Goal: Transaction & Acquisition: Download file/media

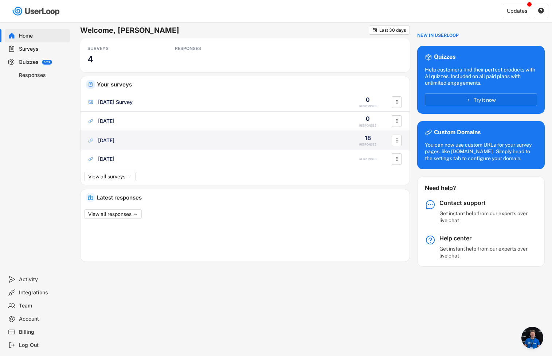
click at [112, 138] on div "[DATE]" at bounding box center [106, 140] width 16 height 7
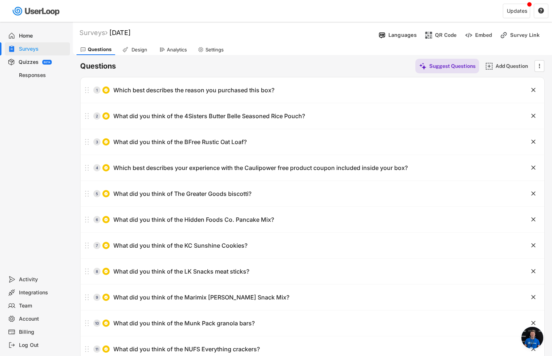
click at [172, 49] on div "Analytics" at bounding box center [177, 50] width 20 height 6
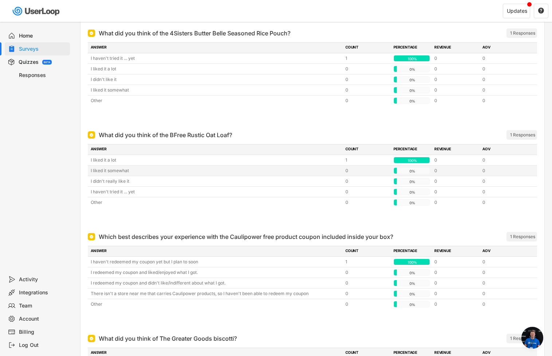
scroll to position [196, 0]
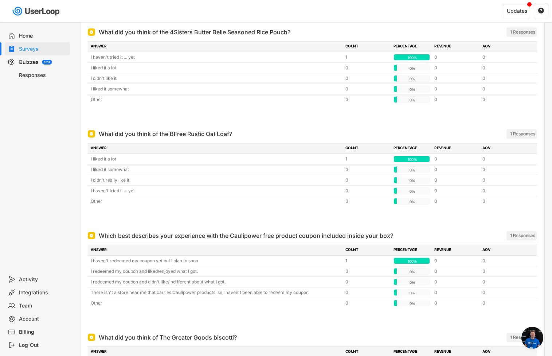
click at [515, 133] on div "1 Responses" at bounding box center [522, 134] width 25 height 6
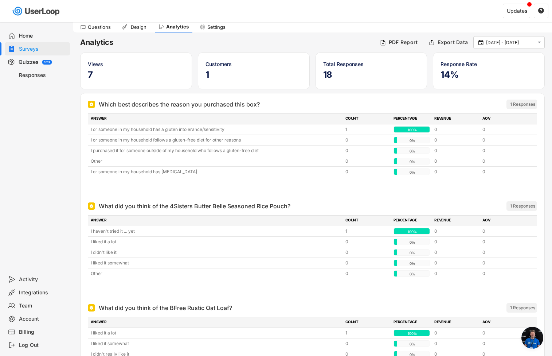
scroll to position [0, 0]
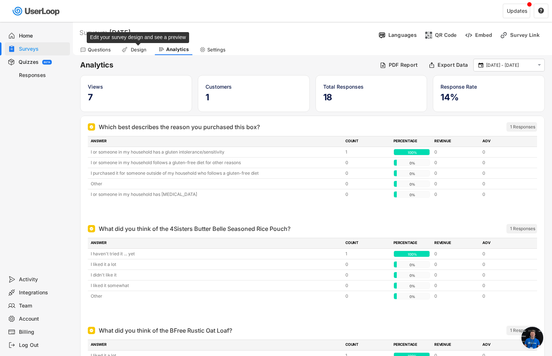
click at [132, 51] on div "Design" at bounding box center [138, 50] width 18 height 6
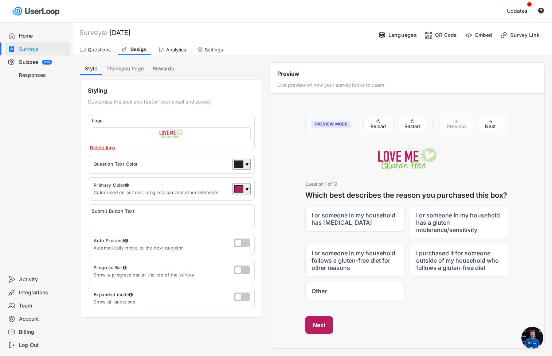
click at [175, 48] on div "Analytics" at bounding box center [176, 50] width 20 height 6
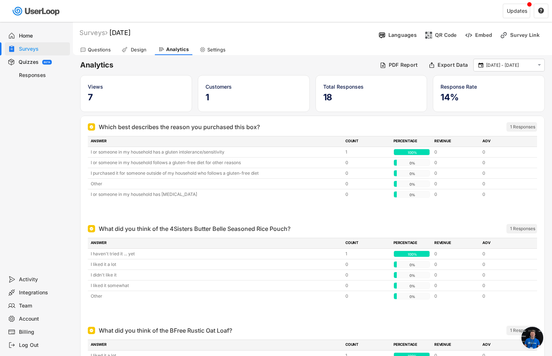
click at [32, 39] on div "Home" at bounding box center [37, 35] width 65 height 13
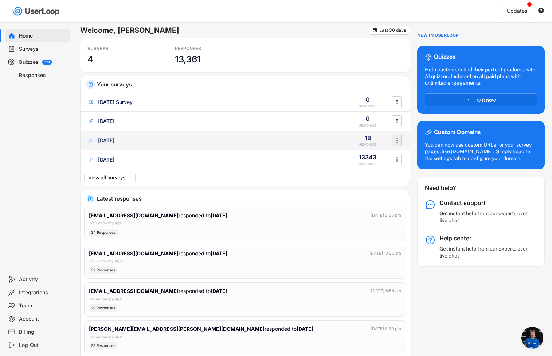
click at [396, 141] on icon "" at bounding box center [396, 140] width 7 height 11
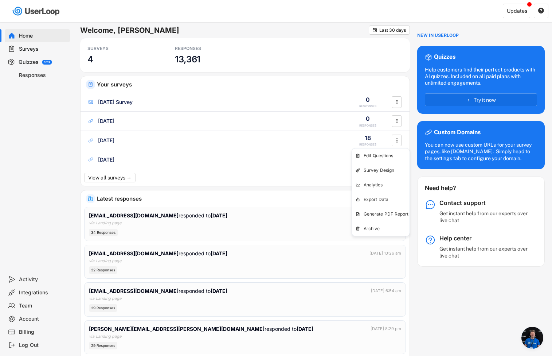
click at [534, 343] on span "Open chat" at bounding box center [533, 338] width 22 height 22
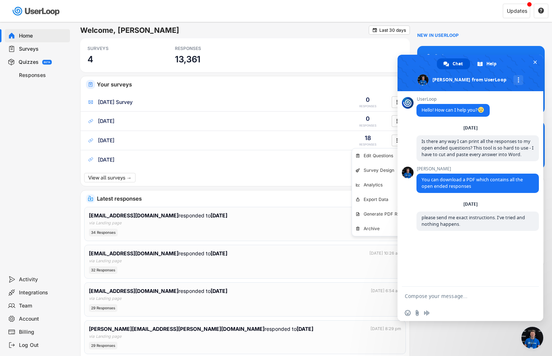
click at [427, 297] on textarea "Compose your message..." at bounding box center [462, 296] width 115 height 7
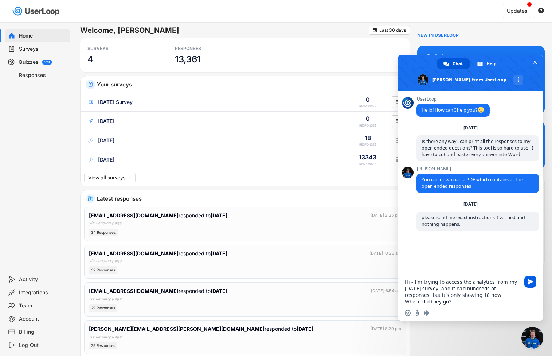
type textarea "Hi - I'm trying to access the analytics from my [DATE] survey, and it had hundr…"
click at [534, 281] on span "Send" at bounding box center [531, 282] width 12 height 12
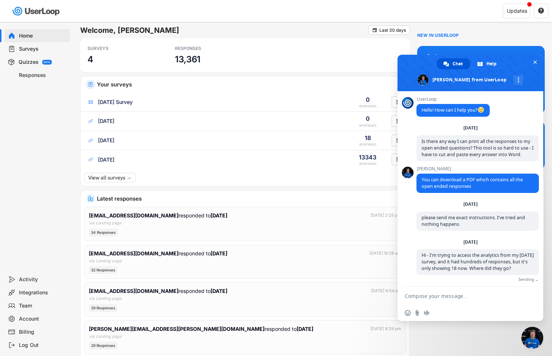
scroll to position [12, 0]
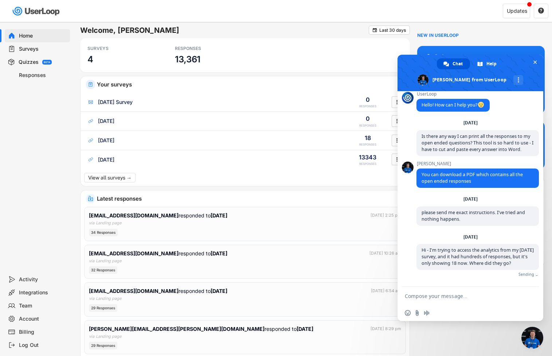
click at [345, 195] on div "Latest responses" at bounding box center [245, 196] width 329 height 13
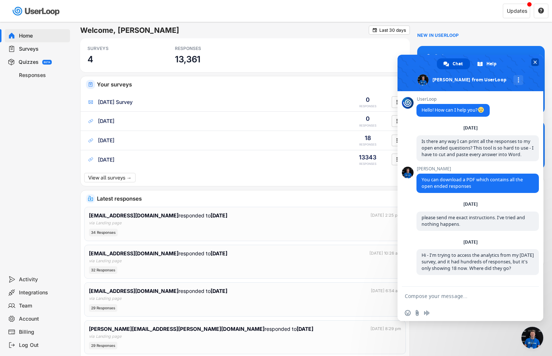
click at [536, 59] on span "Close chat" at bounding box center [536, 62] width 8 height 8
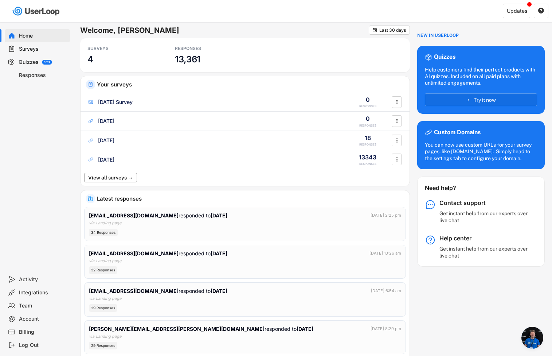
click at [101, 178] on button "View all surveys →" at bounding box center [110, 177] width 53 height 9
click at [26, 47] on div "Surveys" at bounding box center [43, 49] width 48 height 7
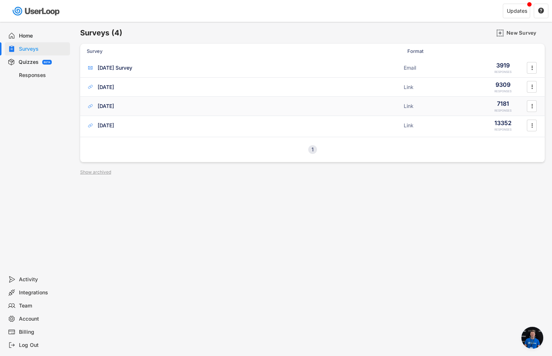
click at [114, 104] on div "[DATE]" at bounding box center [106, 105] width 16 height 7
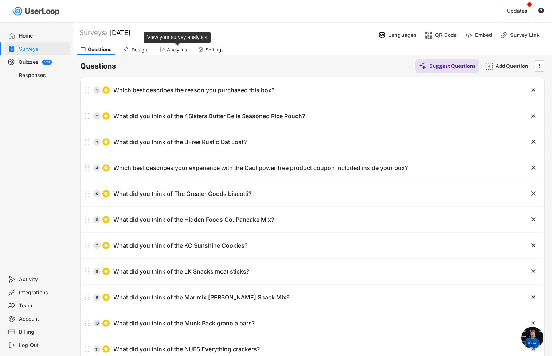
click at [176, 48] on div "Analytics" at bounding box center [177, 50] width 20 height 6
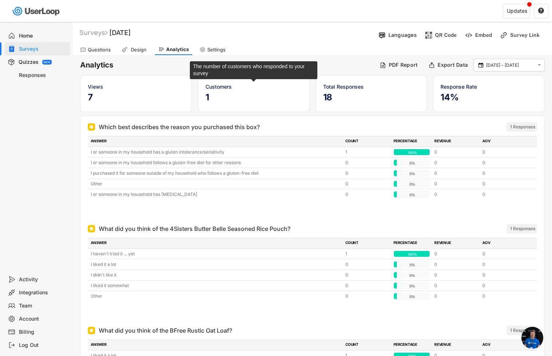
scroll to position [3, 0]
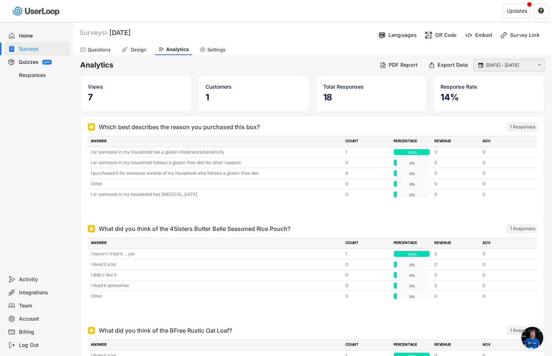
click at [485, 69] on div " [DATE] - [DATE] " at bounding box center [509, 65] width 71 height 13
click at [487, 67] on input "[DATE] - [DATE]" at bounding box center [510, 65] width 48 height 7
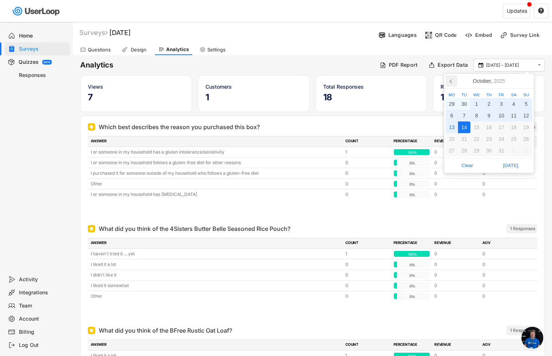
click at [449, 80] on icon at bounding box center [452, 81] width 12 height 12
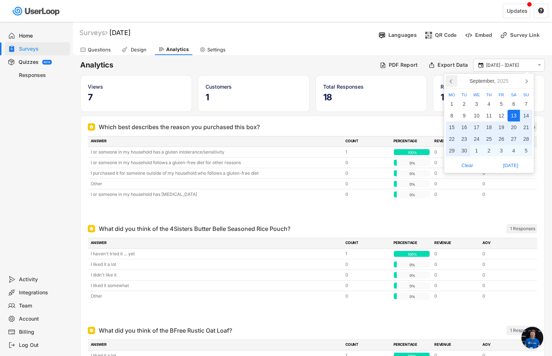
click at [452, 84] on icon at bounding box center [452, 81] width 12 height 12
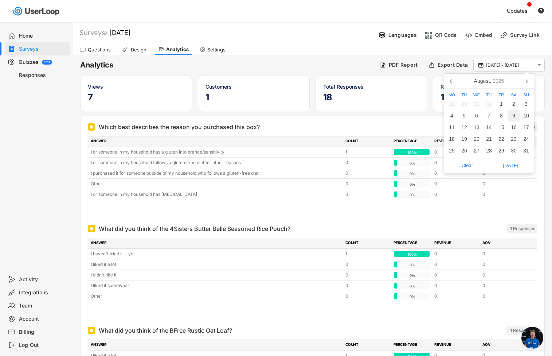
click at [503, 104] on div "1" at bounding box center [501, 104] width 12 height 12
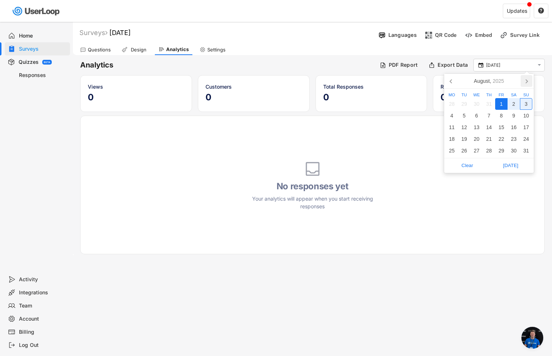
click at [528, 81] on icon at bounding box center [527, 81] width 2 height 4
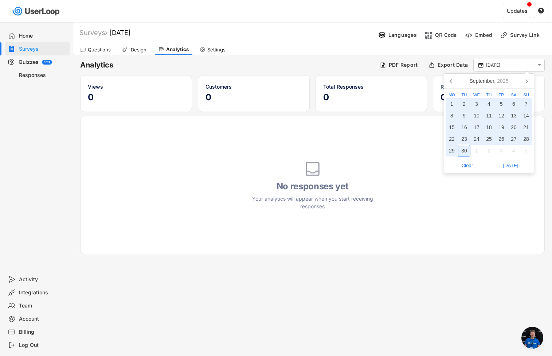
click at [464, 148] on div "30" at bounding box center [464, 151] width 12 height 12
type input "[DATE] - [DATE]"
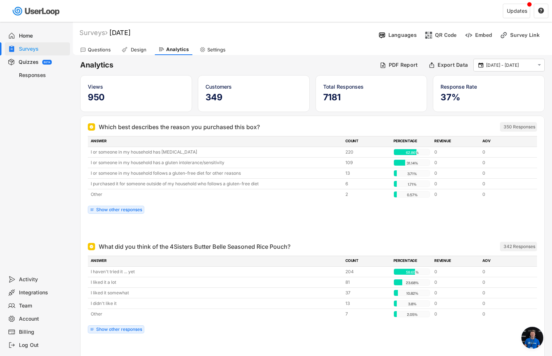
click at [524, 343] on span "Open chat" at bounding box center [533, 338] width 22 height 22
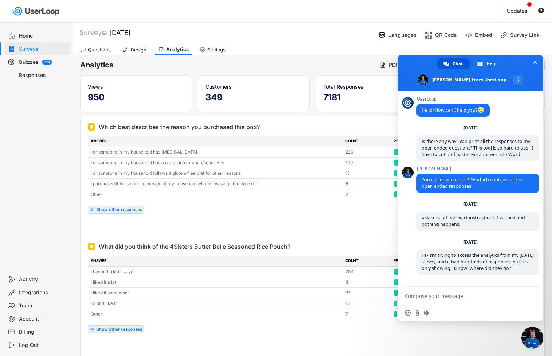
click at [432, 295] on textarea "Compose your message..." at bounding box center [462, 296] width 115 height 7
type textarea "Nevermind. I found them."
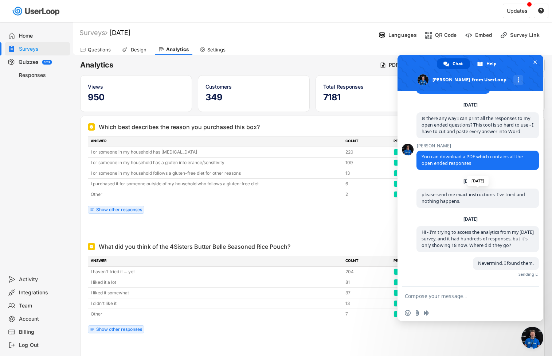
scroll to position [18, 0]
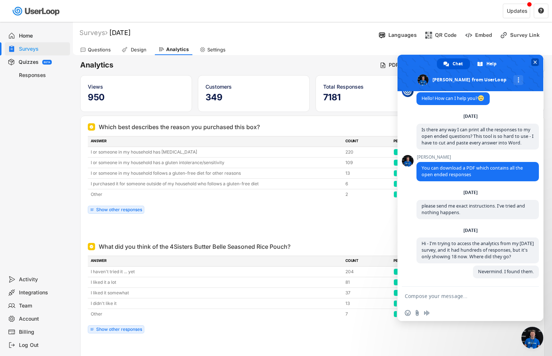
click at [535, 61] on span "Close chat" at bounding box center [536, 63] width 4 height 4
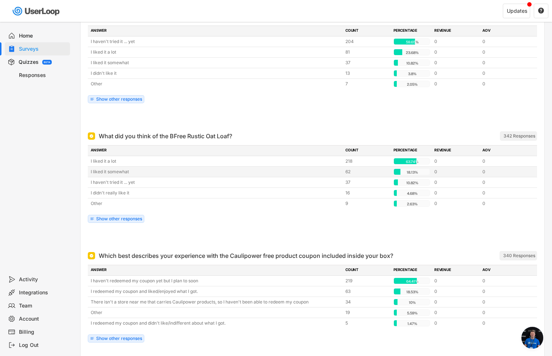
scroll to position [249, 0]
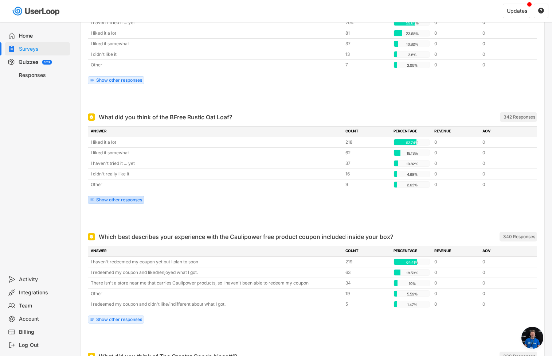
click at [124, 199] on div "Show other responses" at bounding box center [119, 200] width 46 height 4
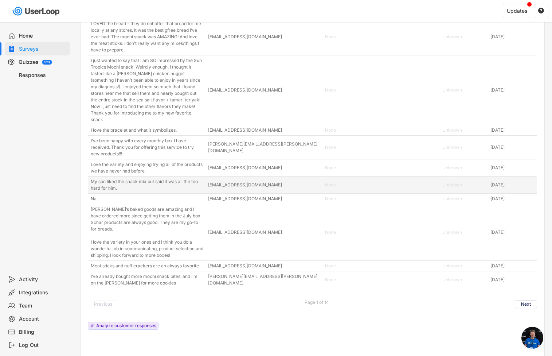
scroll to position [2378, 0]
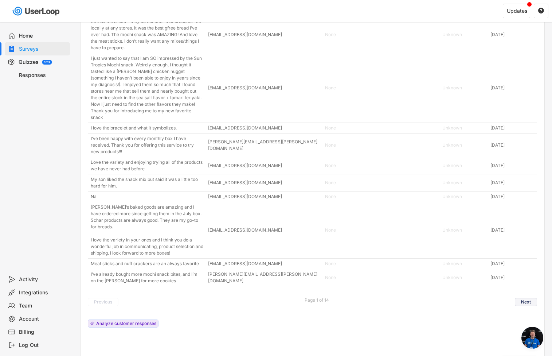
click at [527, 306] on button "Next" at bounding box center [526, 302] width 22 height 8
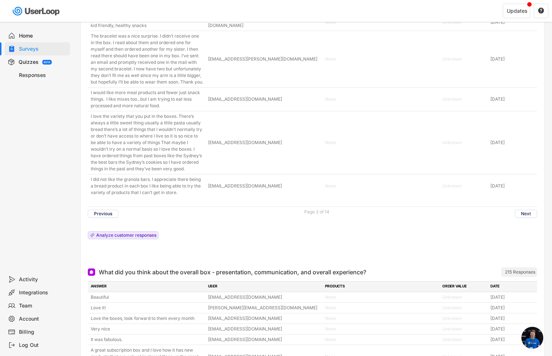
scroll to position [2533, 0]
click at [525, 217] on button "Next" at bounding box center [526, 213] width 22 height 8
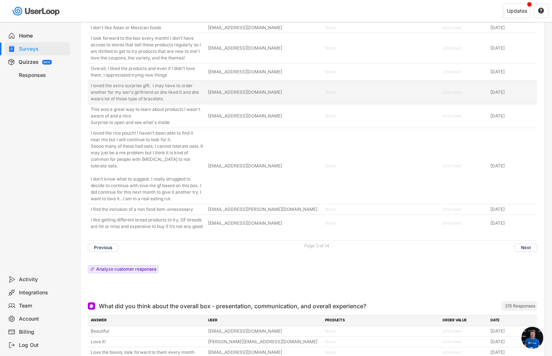
scroll to position [2420, 0]
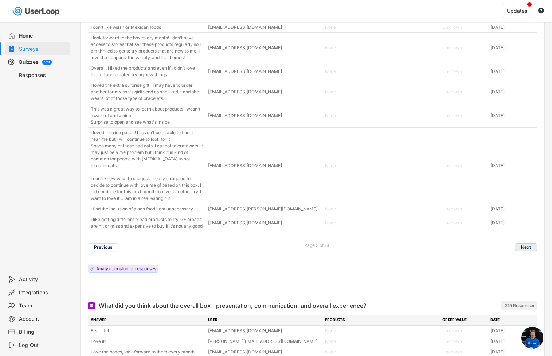
click at [526, 251] on button "Next" at bounding box center [526, 247] width 22 height 8
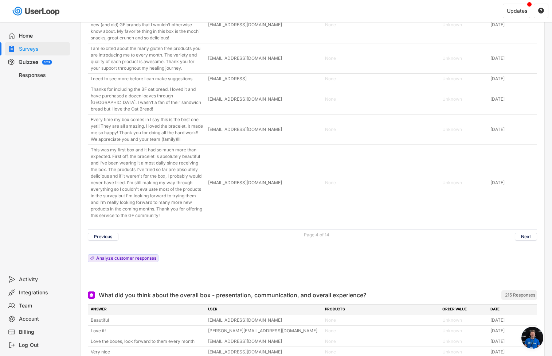
scroll to position [2530, 0]
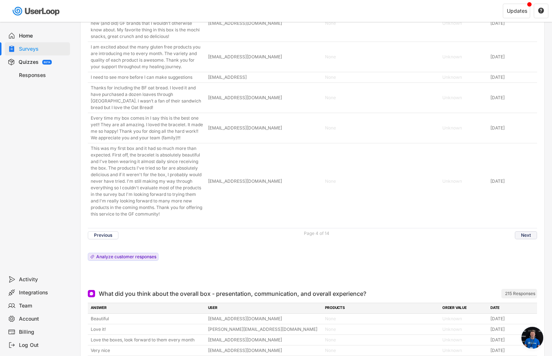
click at [524, 239] on button "Next" at bounding box center [526, 235] width 22 height 8
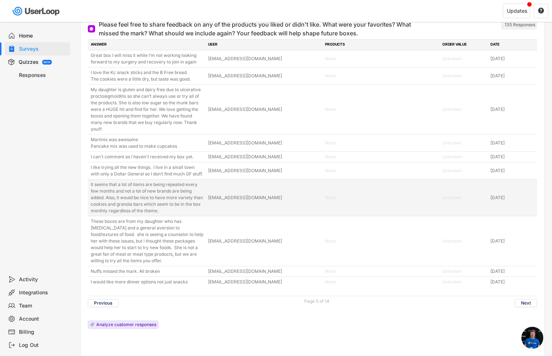
scroll to position [2345, 0]
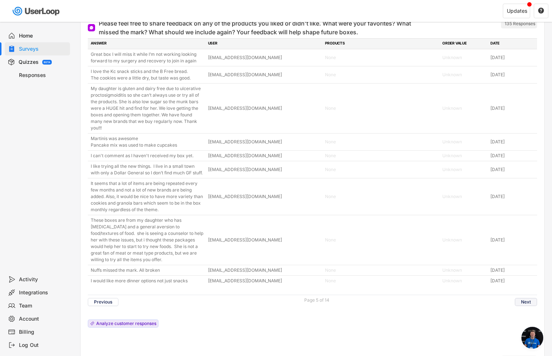
click at [528, 306] on button "Next" at bounding box center [526, 302] width 22 height 8
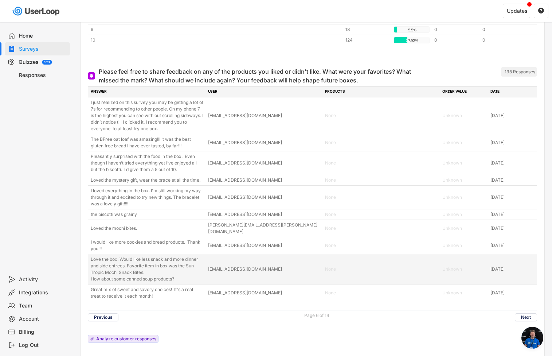
scroll to position [2304, 0]
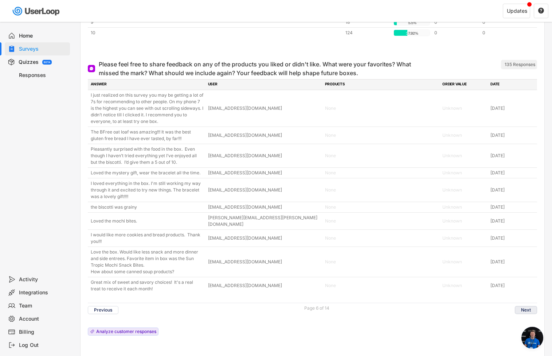
click at [530, 306] on button "Next" at bounding box center [526, 310] width 22 height 8
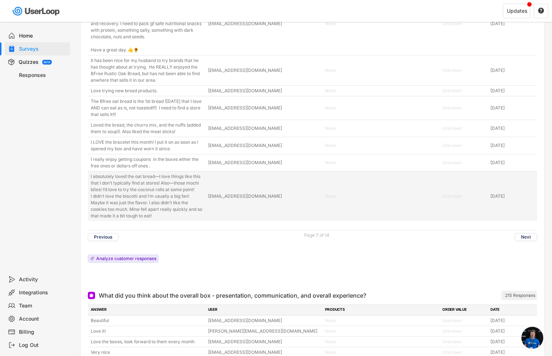
scroll to position [2523, 0]
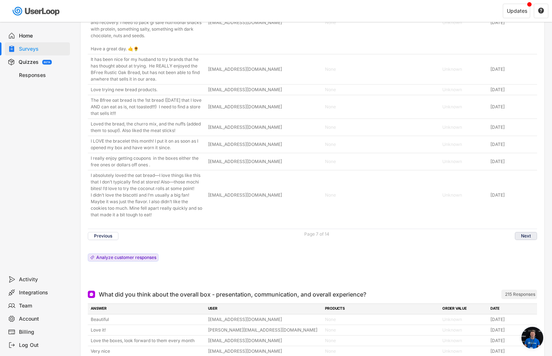
click at [530, 240] on button "Next" at bounding box center [526, 236] width 22 height 8
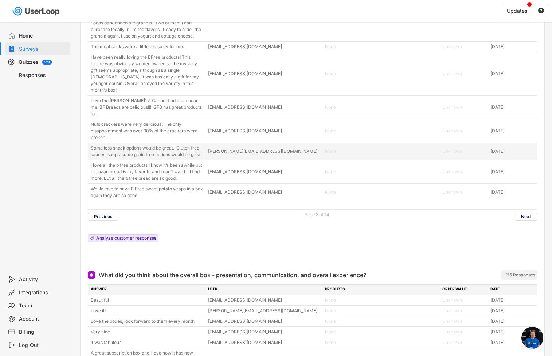
scroll to position [2503, 0]
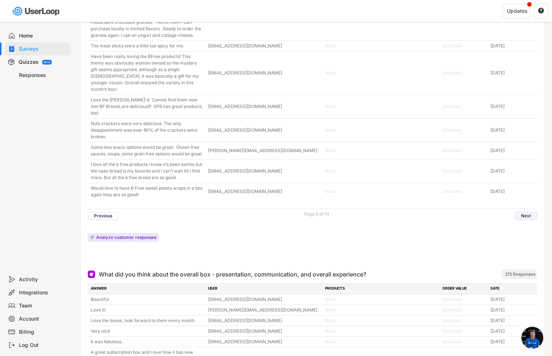
click at [522, 220] on button "Next" at bounding box center [526, 216] width 22 height 8
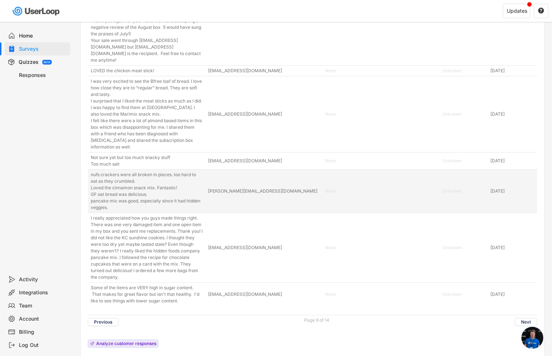
scroll to position [2687, 0]
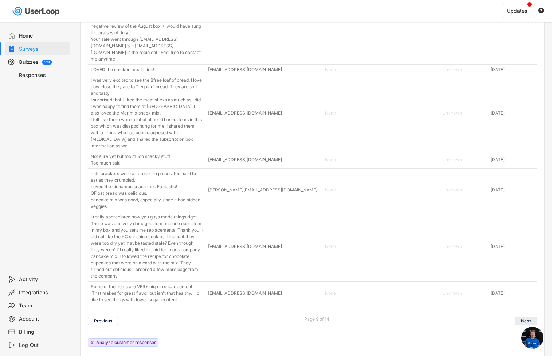
click at [524, 317] on button "Next" at bounding box center [526, 321] width 22 height 8
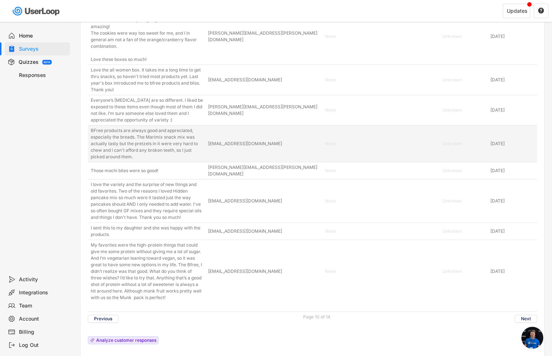
scroll to position [2453, 0]
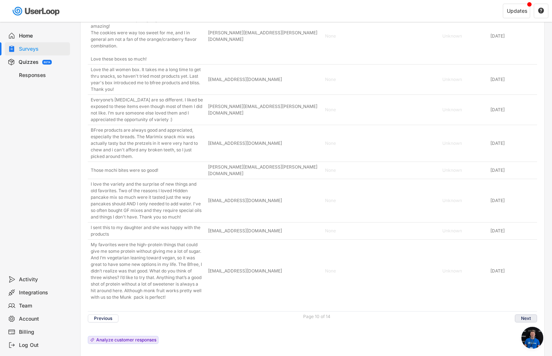
click at [517, 319] on button "Next" at bounding box center [526, 318] width 22 height 8
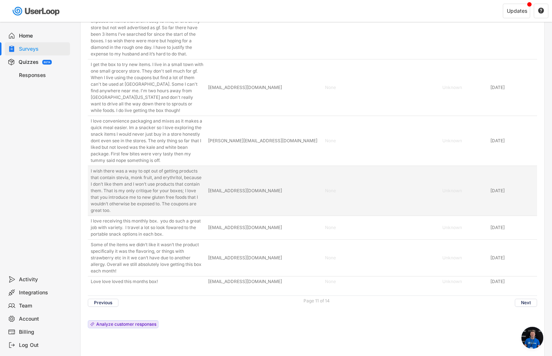
scroll to position [2512, 0]
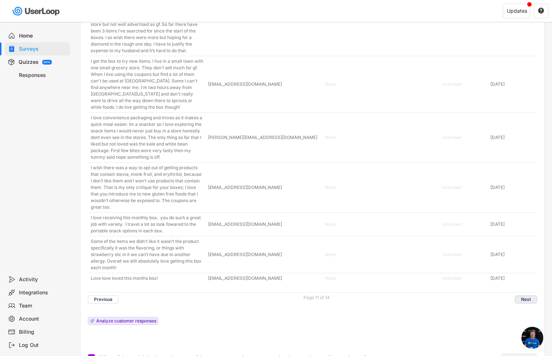
click at [520, 299] on button "Next" at bounding box center [526, 299] width 22 height 8
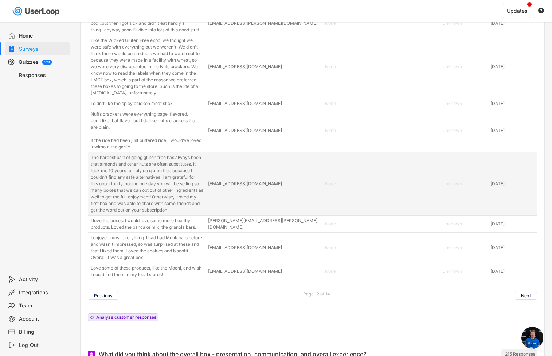
scroll to position [2466, 0]
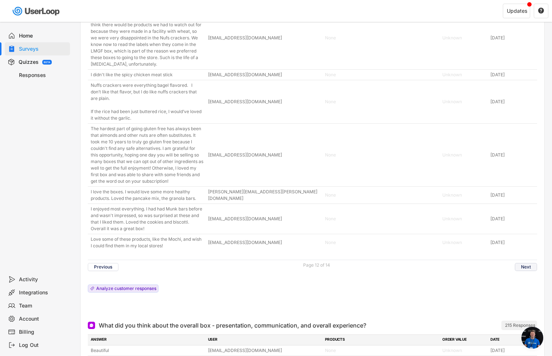
click at [532, 271] on button "Next" at bounding box center [526, 267] width 22 height 8
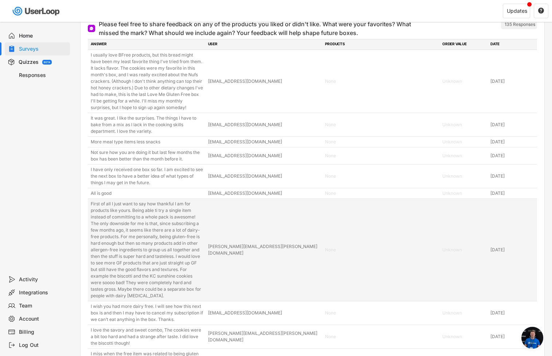
scroll to position [2338, 0]
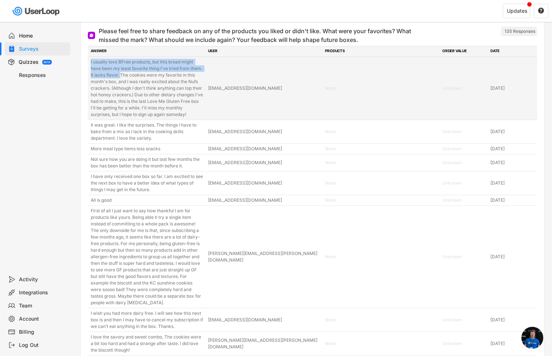
drag, startPoint x: 90, startPoint y: 61, endPoint x: 120, endPoint y: 77, distance: 34.1
click at [120, 77] on div "I usually love BFree products, but this bread might have been my least favorite…" at bounding box center [313, 88] width 450 height 63
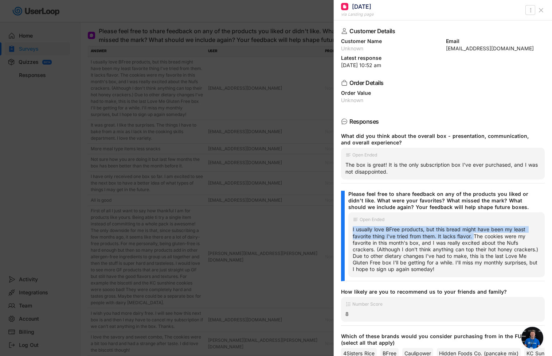
drag, startPoint x: 353, startPoint y: 228, endPoint x: 474, endPoint y: 235, distance: 121.6
click at [474, 235] on div "I usually love BFree products, but this bread might have been my least favorite…" at bounding box center [447, 249] width 188 height 46
copy div "I usually love BFree products, but this bread might have been my least favorite…"
click at [266, 155] on div at bounding box center [276, 178] width 552 height 356
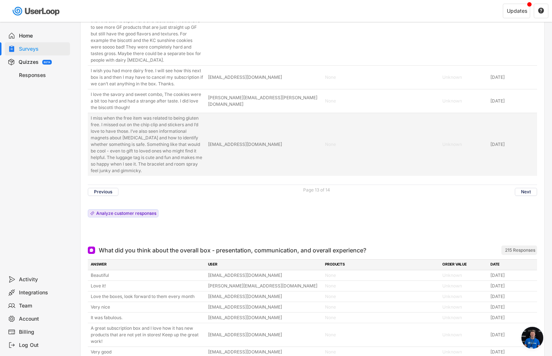
scroll to position [2581, 0]
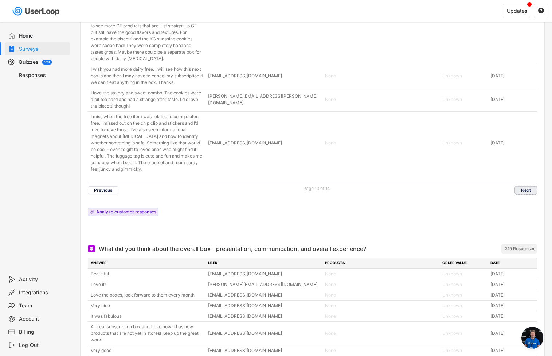
click at [530, 190] on button "Next" at bounding box center [526, 190] width 22 height 8
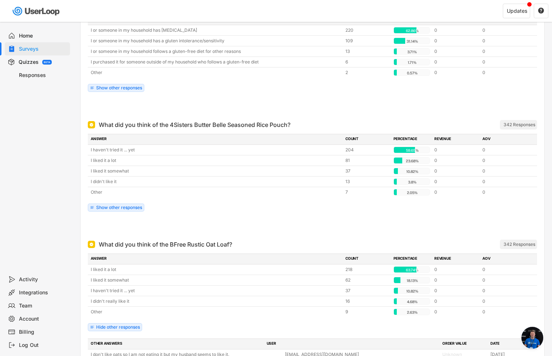
scroll to position [0, 0]
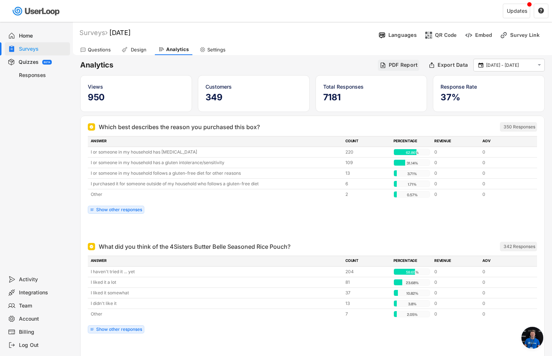
click at [400, 61] on div "PDF Report" at bounding box center [399, 65] width 42 height 11
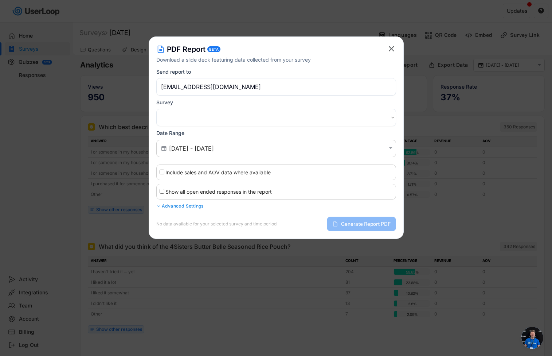
select select ""1348695171700984260__LOOKUP__1755023446300x105395441214947330""
click at [157, 189] on div "Show all open ended responses in the report" at bounding box center [276, 192] width 240 height 16
click at [161, 190] on input "Show all open ended responses in the report" at bounding box center [162, 191] width 5 height 5
checkbox input "true"
click at [160, 205] on div at bounding box center [158, 206] width 5 height 4
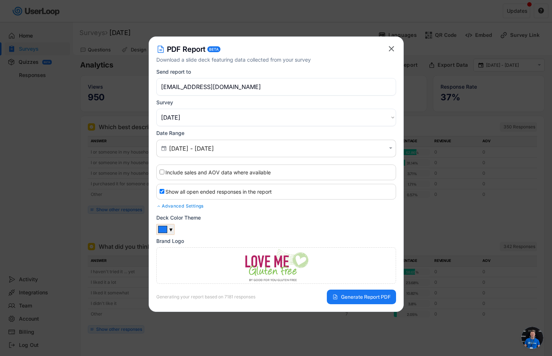
click at [172, 231] on div "▼" at bounding box center [171, 229] width 4 height 7
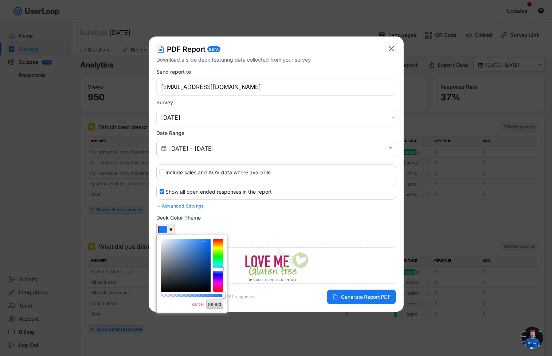
click at [172, 231] on div "▼" at bounding box center [171, 229] width 4 height 7
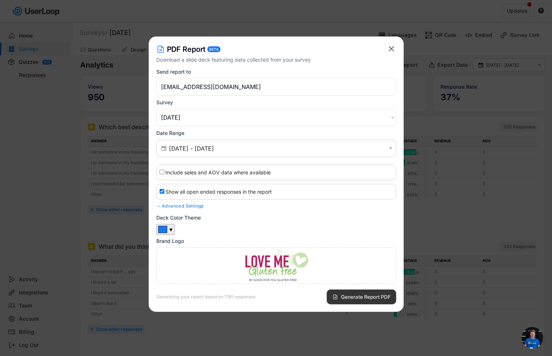
click at [355, 296] on span "Generate Report PDF" at bounding box center [366, 296] width 50 height 5
